Goal: Transaction & Acquisition: Purchase product/service

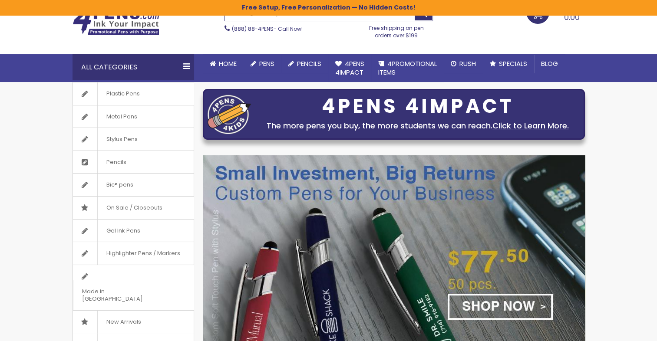
scroll to position [87, 0]
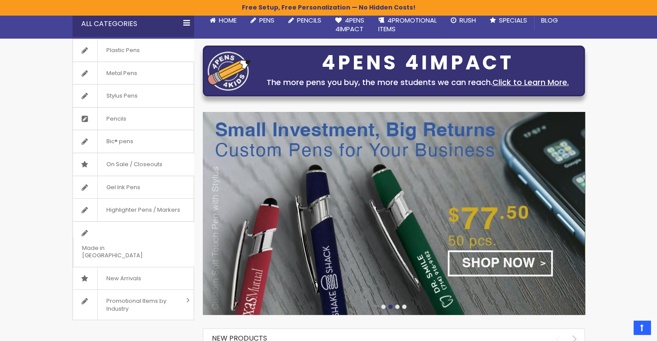
click at [430, 244] on img at bounding box center [394, 213] width 382 height 203
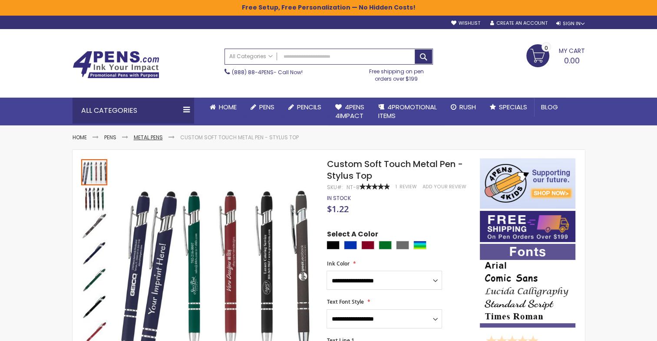
click at [155, 138] on link "Metal Pens" at bounding box center [148, 137] width 29 height 7
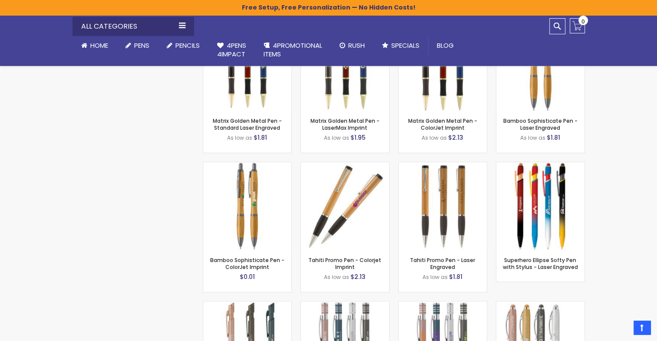
scroll to position [6905, 0]
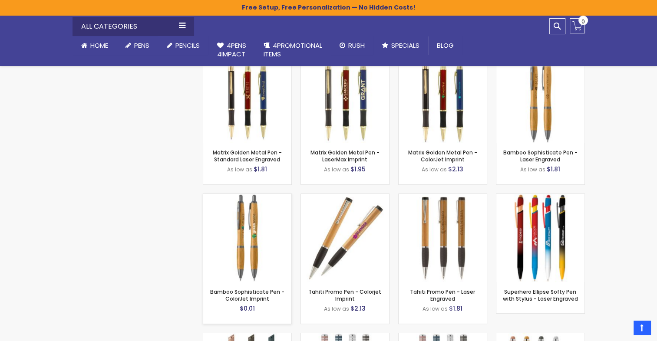
click at [243, 207] on img at bounding box center [247, 238] width 88 height 88
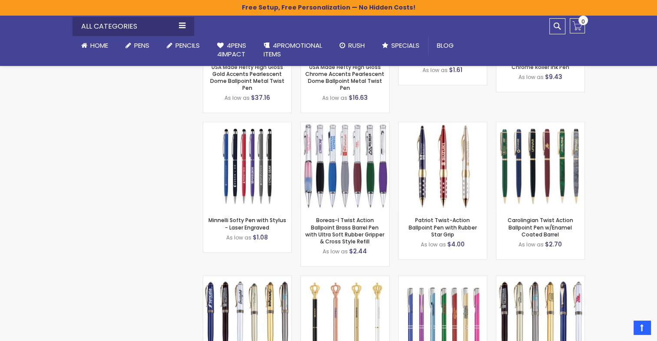
scroll to position [5298, 0]
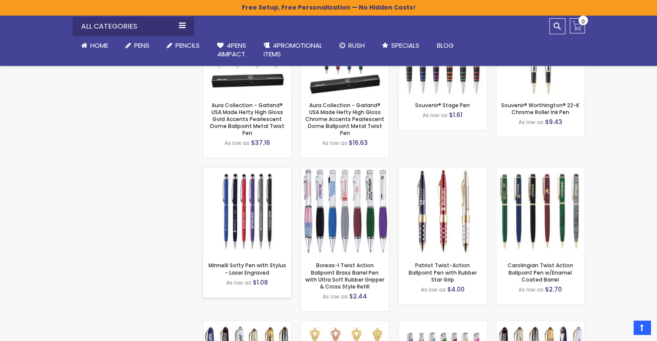
click at [251, 234] on div "- *** + Add to Cart" at bounding box center [247, 241] width 88 height 15
click at [253, 205] on img at bounding box center [247, 212] width 88 height 88
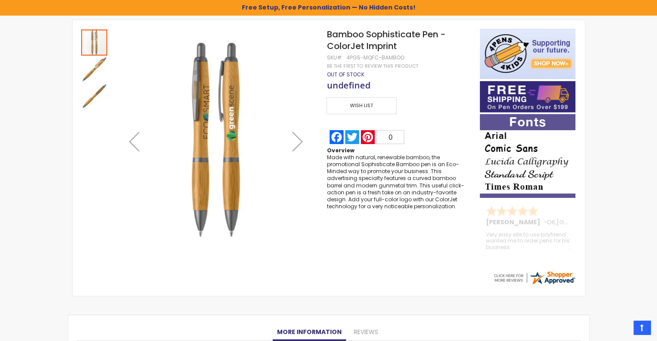
scroll to position [87, 0]
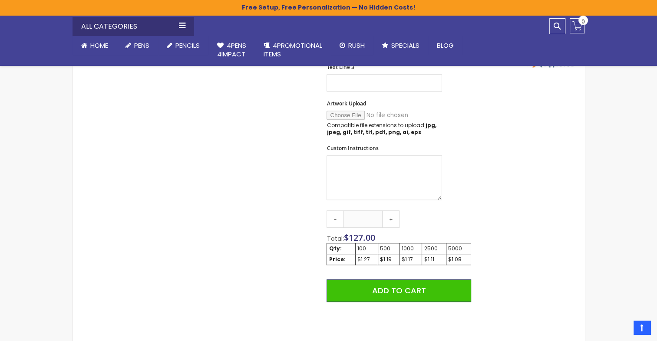
scroll to position [347, 0]
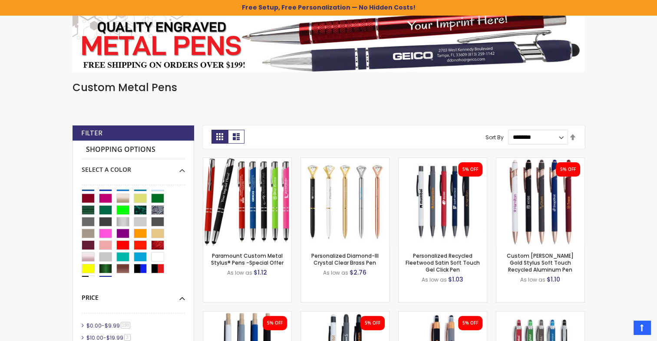
scroll to position [30, 0]
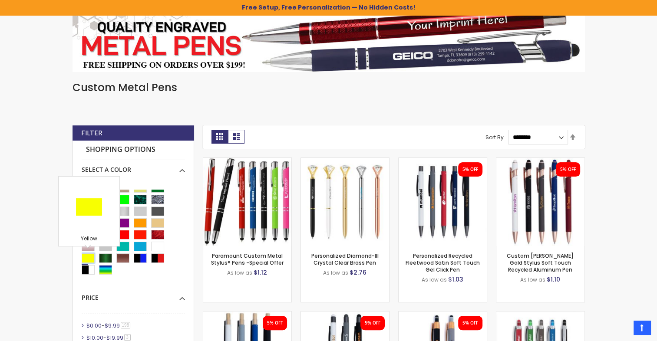
click at [88, 256] on div "Yellow" at bounding box center [88, 259] width 13 height 10
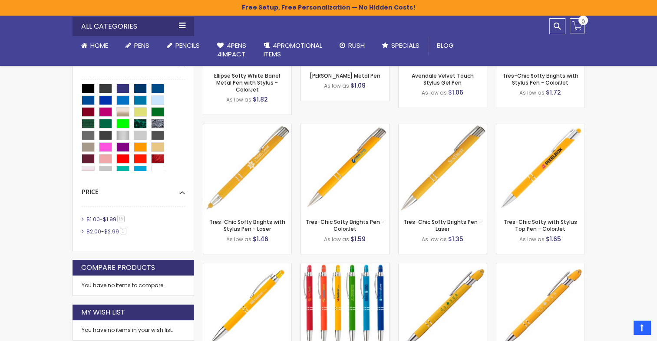
scroll to position [319, 0]
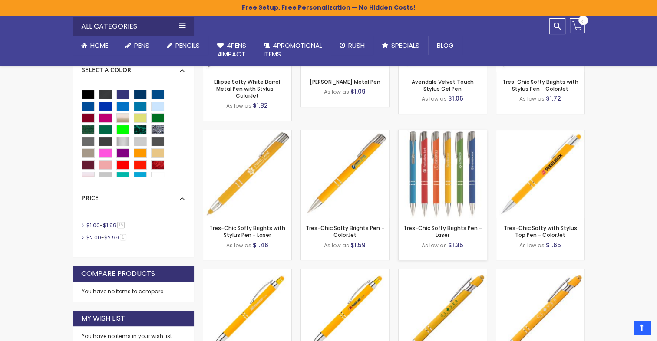
click at [443, 211] on div "- *** + Add to Cart" at bounding box center [443, 204] width 88 height 15
click at [436, 213] on img at bounding box center [443, 174] width 88 height 88
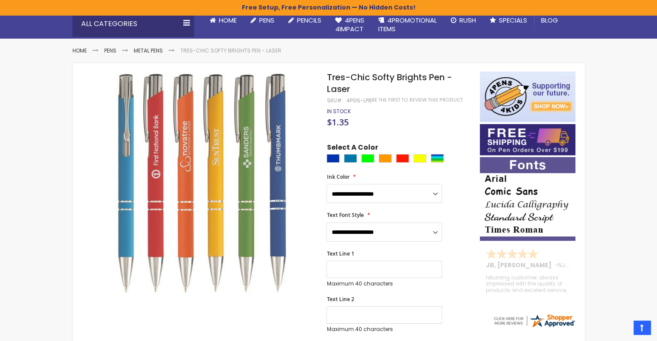
scroll to position [102, 0]
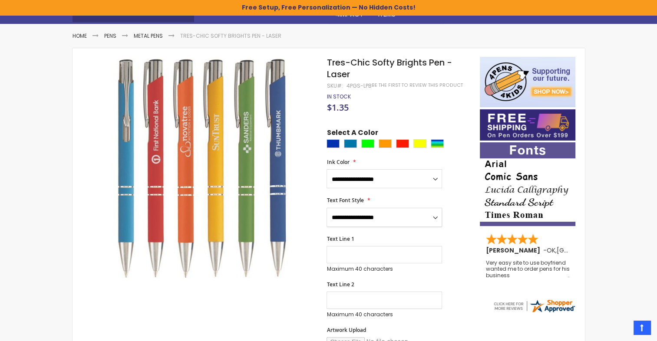
click at [436, 218] on select "**********" at bounding box center [385, 217] width 116 height 19
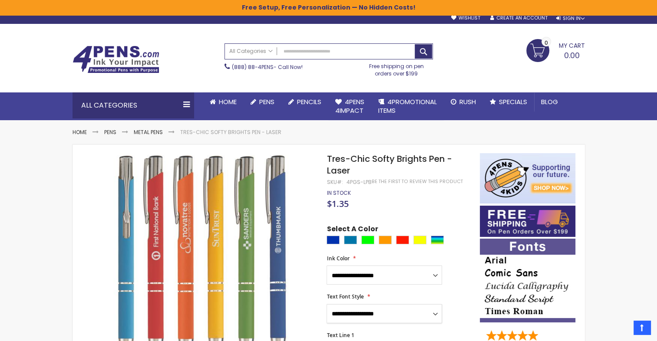
scroll to position [0, 0]
